Goal: Submit feedback/report problem: Provide input to the site owners about the experience or issues

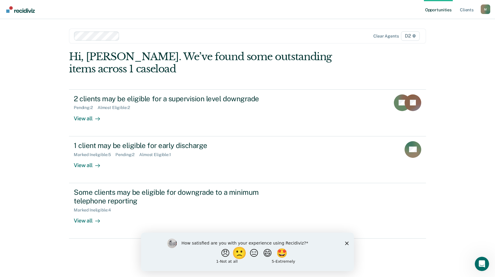
click at [238, 256] on button "🙁" at bounding box center [240, 253] width 16 height 12
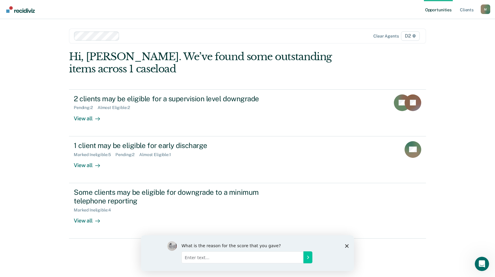
click at [265, 256] on input "Enter text..." at bounding box center [243, 257] width 122 height 12
type input "Your program does not cross check with policy enough - you recommend people for…"
click at [309, 257] on icon "Submit your response" at bounding box center [308, 256] width 5 height 5
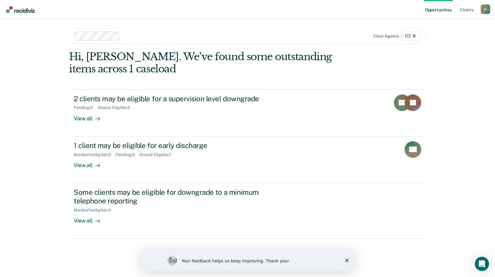
click at [347, 259] on icon "Close survey" at bounding box center [347, 260] width 4 height 4
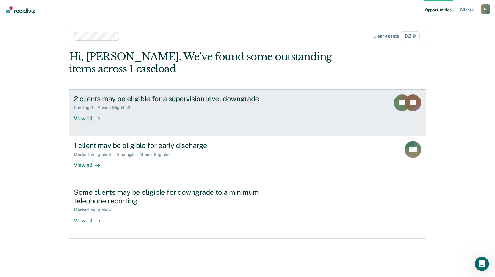
click at [82, 119] on div "View all" at bounding box center [90, 116] width 33 height 12
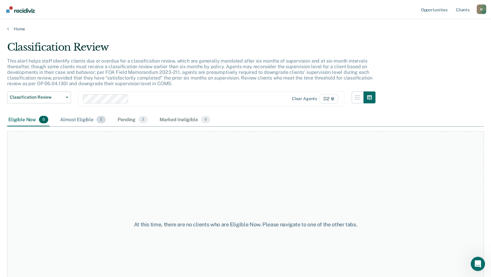
click at [75, 118] on div "Almost Eligible 2" at bounding box center [83, 119] width 48 height 13
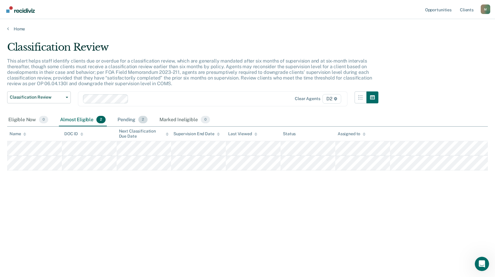
click at [130, 121] on div "Pending 2" at bounding box center [132, 119] width 32 height 13
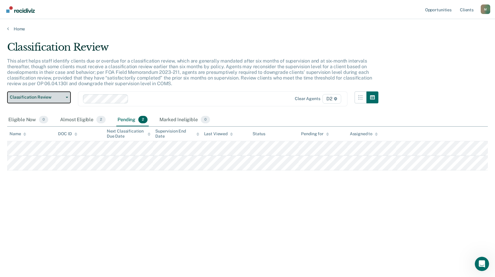
click at [42, 96] on span "Classification Review" at bounding box center [37, 97] width 54 height 5
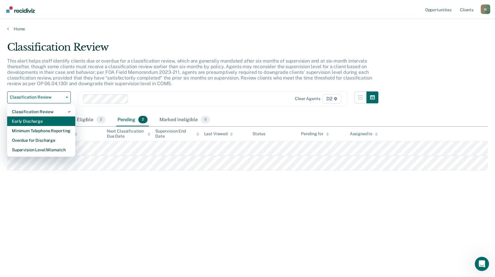
click at [45, 121] on div "Early Discharge" at bounding box center [41, 121] width 59 height 10
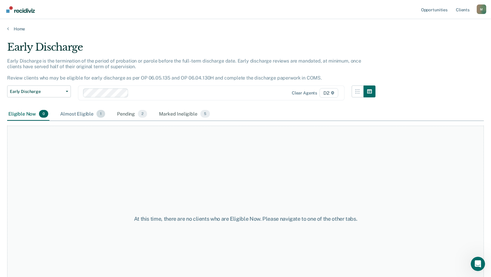
click at [66, 115] on div "Almost Eligible 1" at bounding box center [82, 113] width 47 height 13
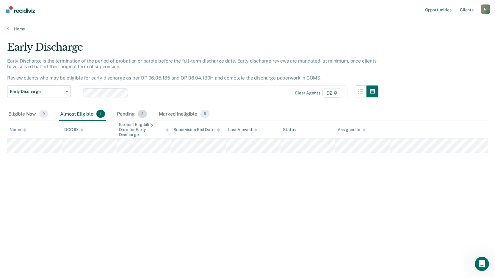
click at [120, 114] on div "Pending 2" at bounding box center [132, 113] width 32 height 13
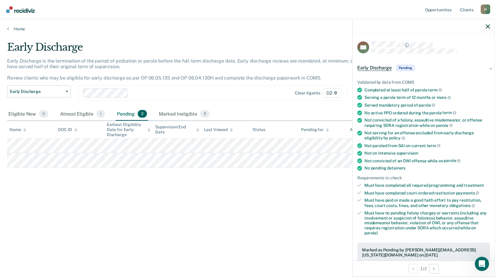
scroll to position [157, 0]
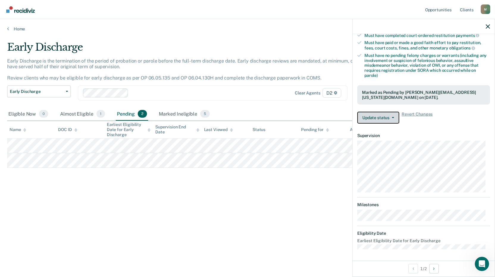
click at [395, 115] on button "Update status" at bounding box center [378, 118] width 42 height 12
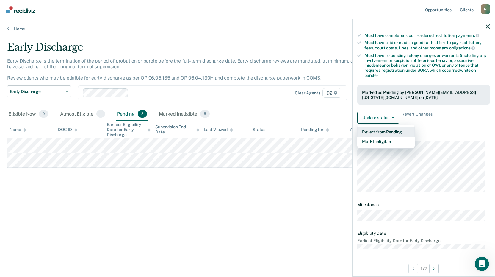
click at [403, 131] on button "Revert from Pending" at bounding box center [385, 132] width 57 height 10
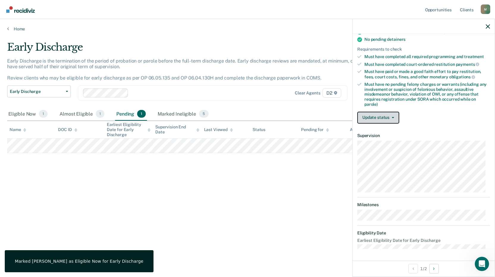
scroll to position [128, 0]
click at [390, 117] on span "button" at bounding box center [392, 117] width 5 height 1
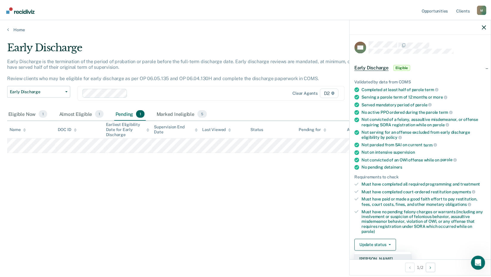
scroll to position [0, 0]
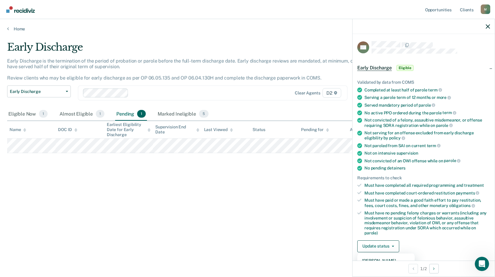
click at [485, 26] on div at bounding box center [424, 26] width 142 height 15
click at [286, 181] on div "Early Discharge Early Discharge is the termination of the period of probation o…" at bounding box center [247, 136] width 481 height 191
click at [484, 25] on div at bounding box center [424, 26] width 142 height 15
click at [489, 25] on icon "button" at bounding box center [488, 26] width 4 height 4
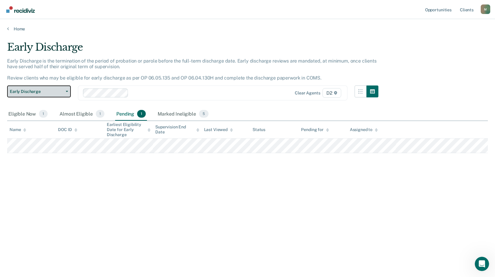
click at [62, 89] on button "Early Discharge" at bounding box center [39, 91] width 64 height 12
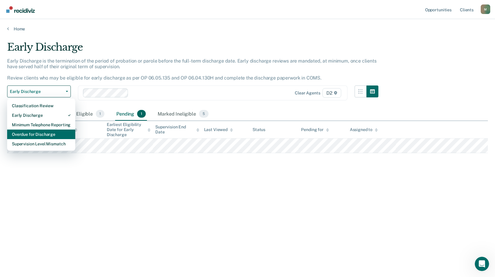
click at [52, 134] on div "Overdue for Discharge" at bounding box center [41, 134] width 59 height 10
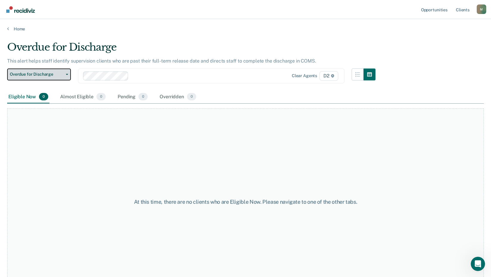
click at [64, 74] on span "button" at bounding box center [65, 74] width 5 height 1
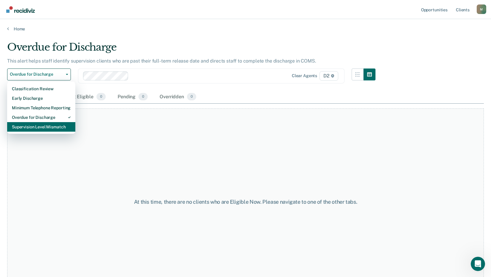
click at [59, 128] on div "Supervision Level Mismatch" at bounding box center [41, 127] width 59 height 10
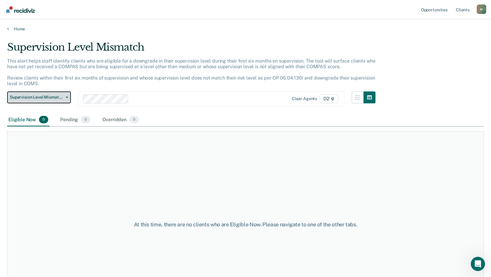
click at [60, 95] on span "Supervision Level Mismatch" at bounding box center [37, 97] width 54 height 5
